Goal: Task Accomplishment & Management: Complete application form

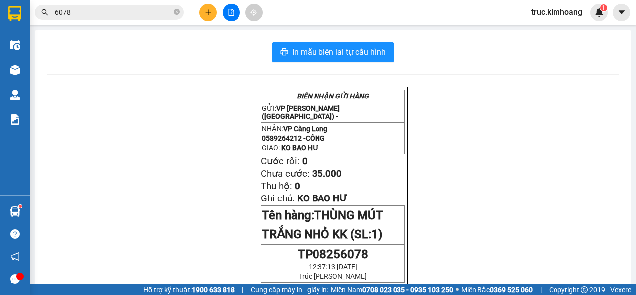
click at [209, 18] on button at bounding box center [207, 12] width 17 height 17
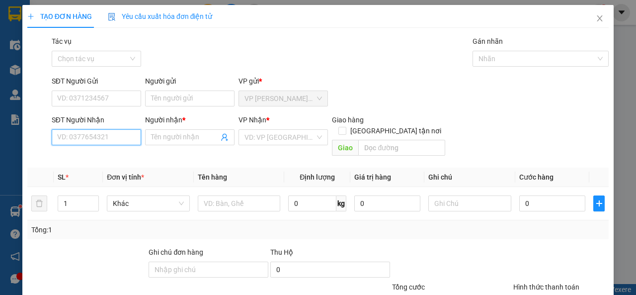
click at [90, 137] on input "SĐT Người Nhận" at bounding box center [96, 137] width 89 height 16
click at [96, 151] on div "0965550169 - A ĐỊNH" at bounding box center [95, 157] width 88 height 16
type input "0965550169"
type input "A ĐỊNH"
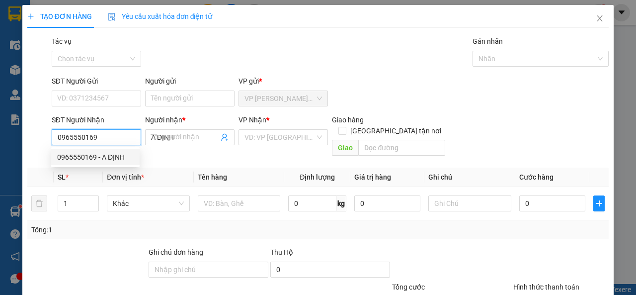
type input "20.000"
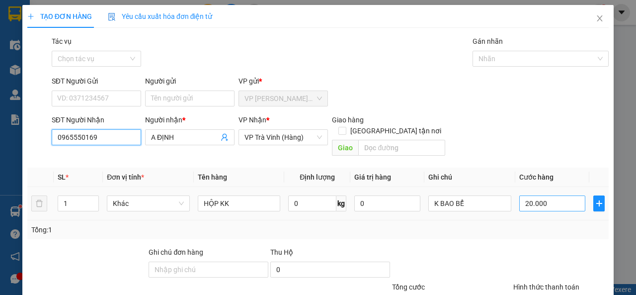
type input "0965550169"
click at [547, 195] on input "20.000" at bounding box center [552, 203] width 66 height 16
type input "2"
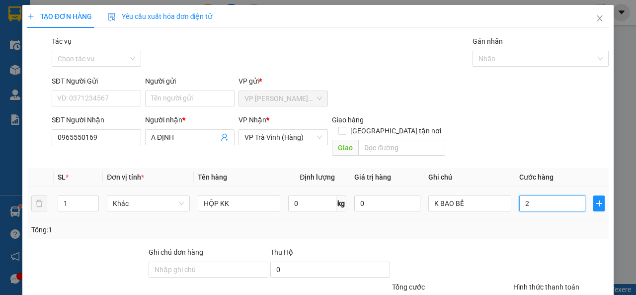
type input "25"
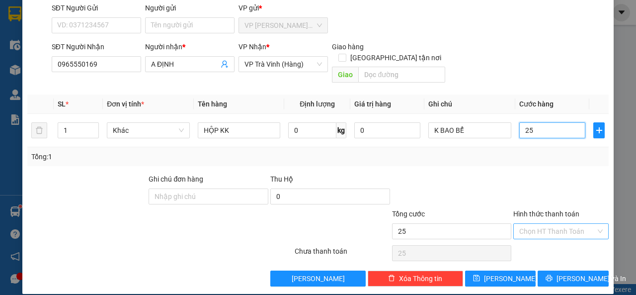
type input "25"
type input "25.000"
click at [558, 224] on input "Hình thức thanh toán" at bounding box center [557, 231] width 77 height 15
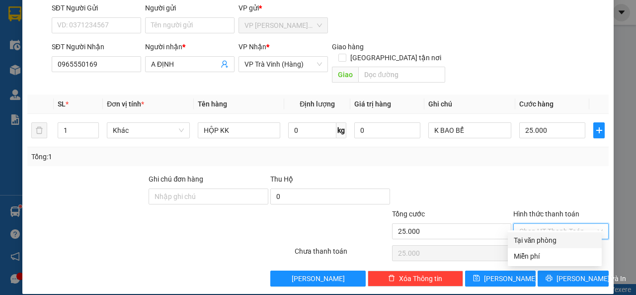
click at [558, 238] on div "Tại văn phòng" at bounding box center [555, 240] width 82 height 11
type input "0"
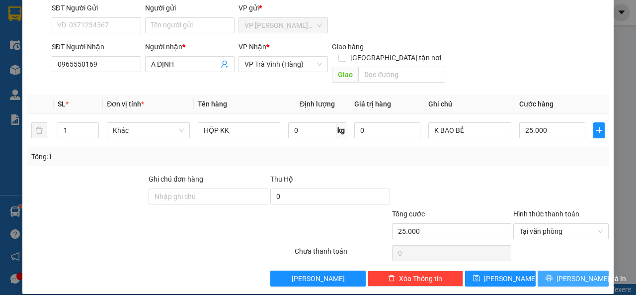
click at [553, 275] on icon "printer" at bounding box center [549, 278] width 6 height 6
